Goal: Information Seeking & Learning: Find specific fact

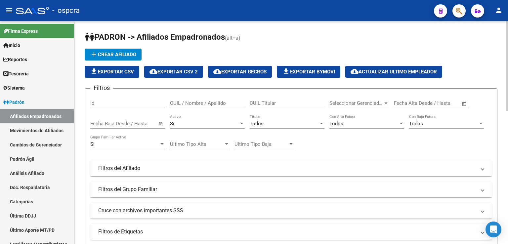
click at [194, 105] on input "CUIL / Nombre / Apellido" at bounding box center [207, 103] width 75 height 6
type input "21660392"
click at [242, 124] on div at bounding box center [241, 124] width 3 height 2
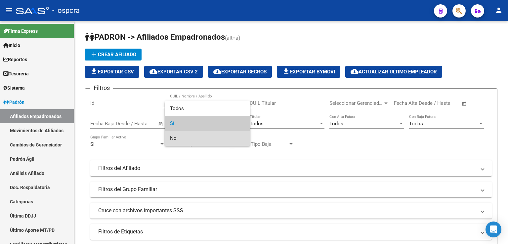
click at [196, 137] on span "No" at bounding box center [207, 138] width 75 height 15
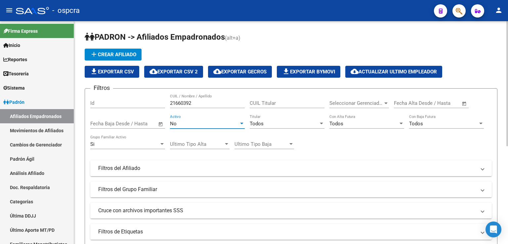
click at [198, 104] on input "21660392" at bounding box center [207, 103] width 75 height 6
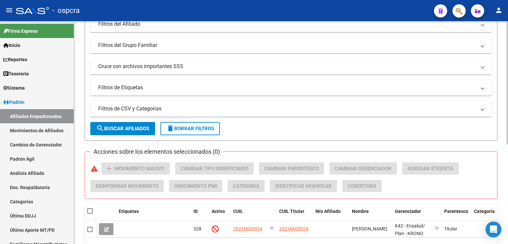
scroll to position [180, 0]
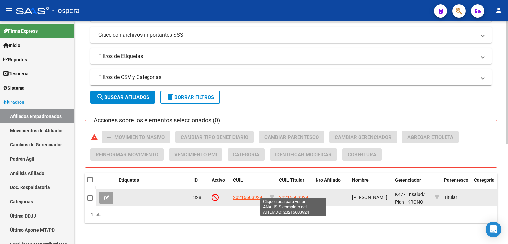
click at [299, 195] on span "20216603924" at bounding box center [293, 197] width 29 height 5
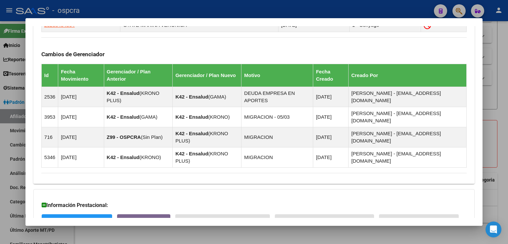
scroll to position [417, 0]
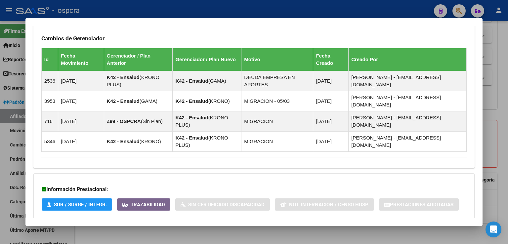
click at [164, 229] on span "Aportes y Contribuciones del Afiliado: 20216603924" at bounding box center [113, 232] width 124 height 6
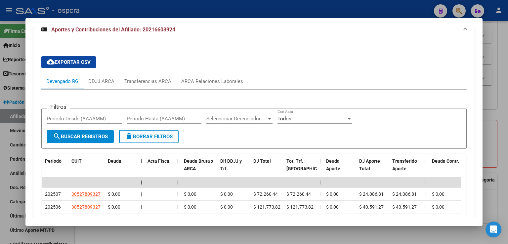
scroll to position [681, 0]
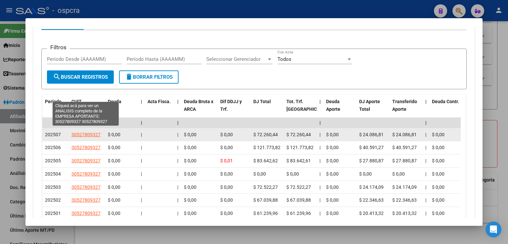
click at [90, 132] on span "30527809327" at bounding box center [85, 134] width 29 height 5
type textarea "30527809327"
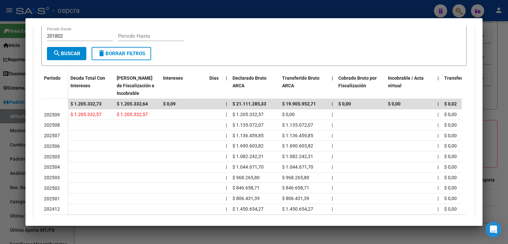
scroll to position [165, 0]
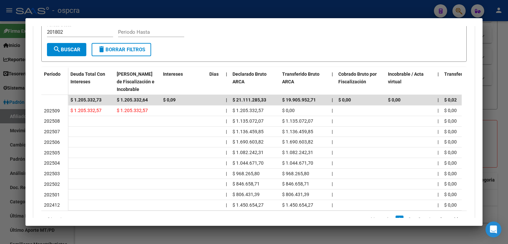
click at [498, 78] on div at bounding box center [254, 122] width 508 height 244
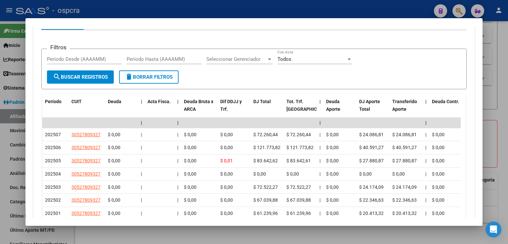
click at [503, 94] on div at bounding box center [254, 122] width 508 height 244
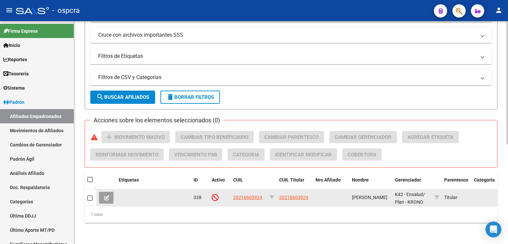
drag, startPoint x: 278, startPoint y: 193, endPoint x: 308, endPoint y: 199, distance: 31.0
click at [308, 199] on datatable-body-cell "20216603924" at bounding box center [294, 198] width 36 height 16
copy span "20216603924"
drag, startPoint x: 352, startPoint y: 189, endPoint x: 389, endPoint y: 199, distance: 38.9
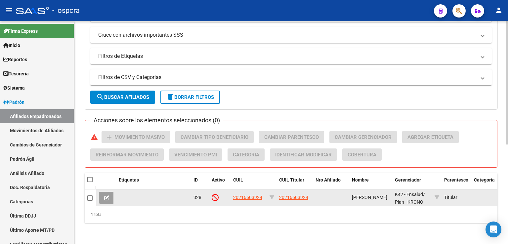
click at [389, 199] on datatable-body-cell "[PERSON_NAME]" at bounding box center [370, 198] width 43 height 16
copy span "[PERSON_NAME]"
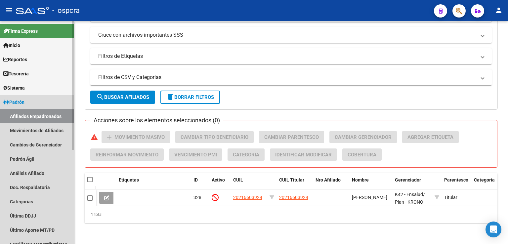
click at [40, 117] on link "Afiliados Empadronados" at bounding box center [37, 116] width 74 height 14
